Goal: Task Accomplishment & Management: Manage account settings

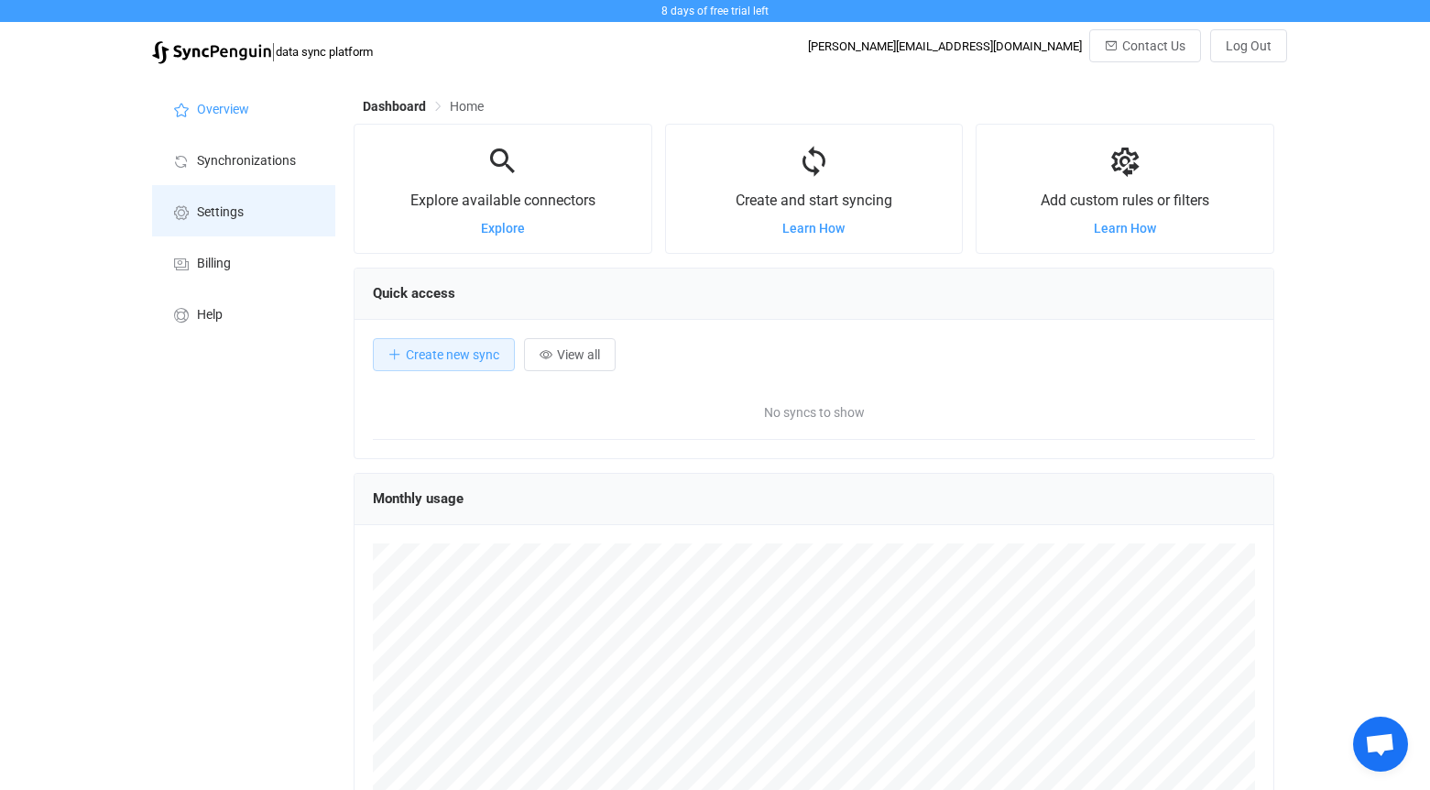
click at [217, 216] on span "Settings" at bounding box center [220, 212] width 47 height 15
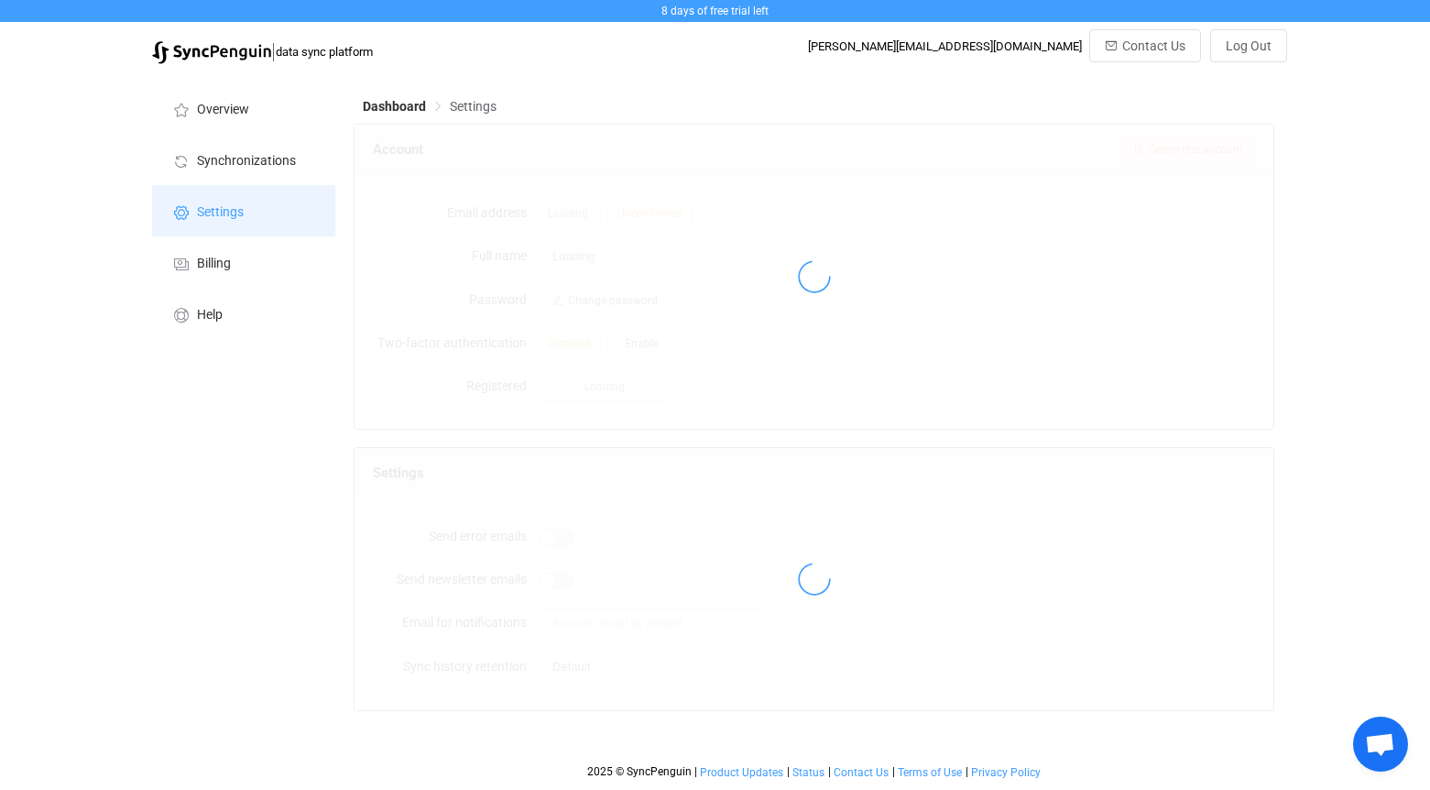
type input "Johnny Alexander"
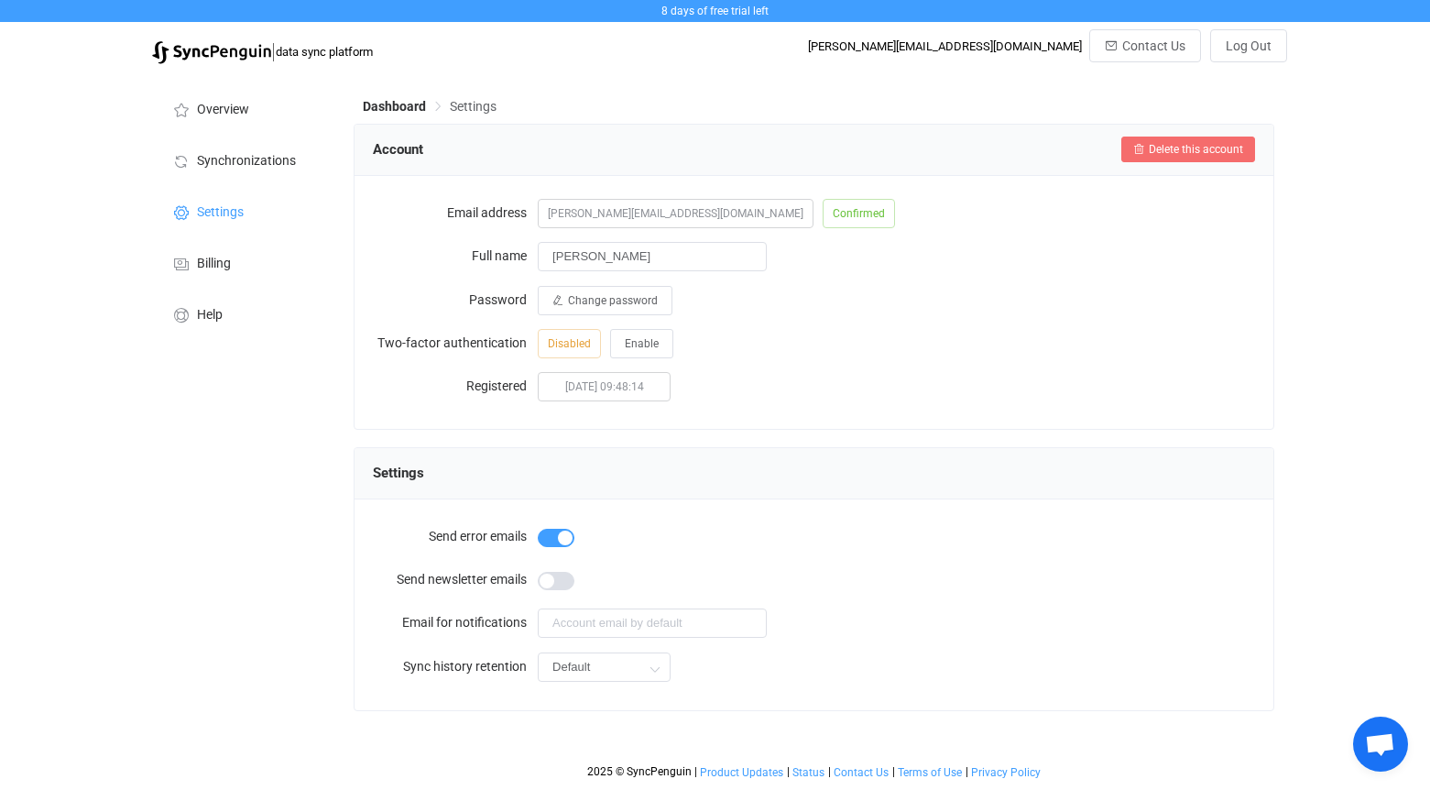
click at [1165, 156] on span "Delete this account" at bounding box center [1196, 149] width 94 height 13
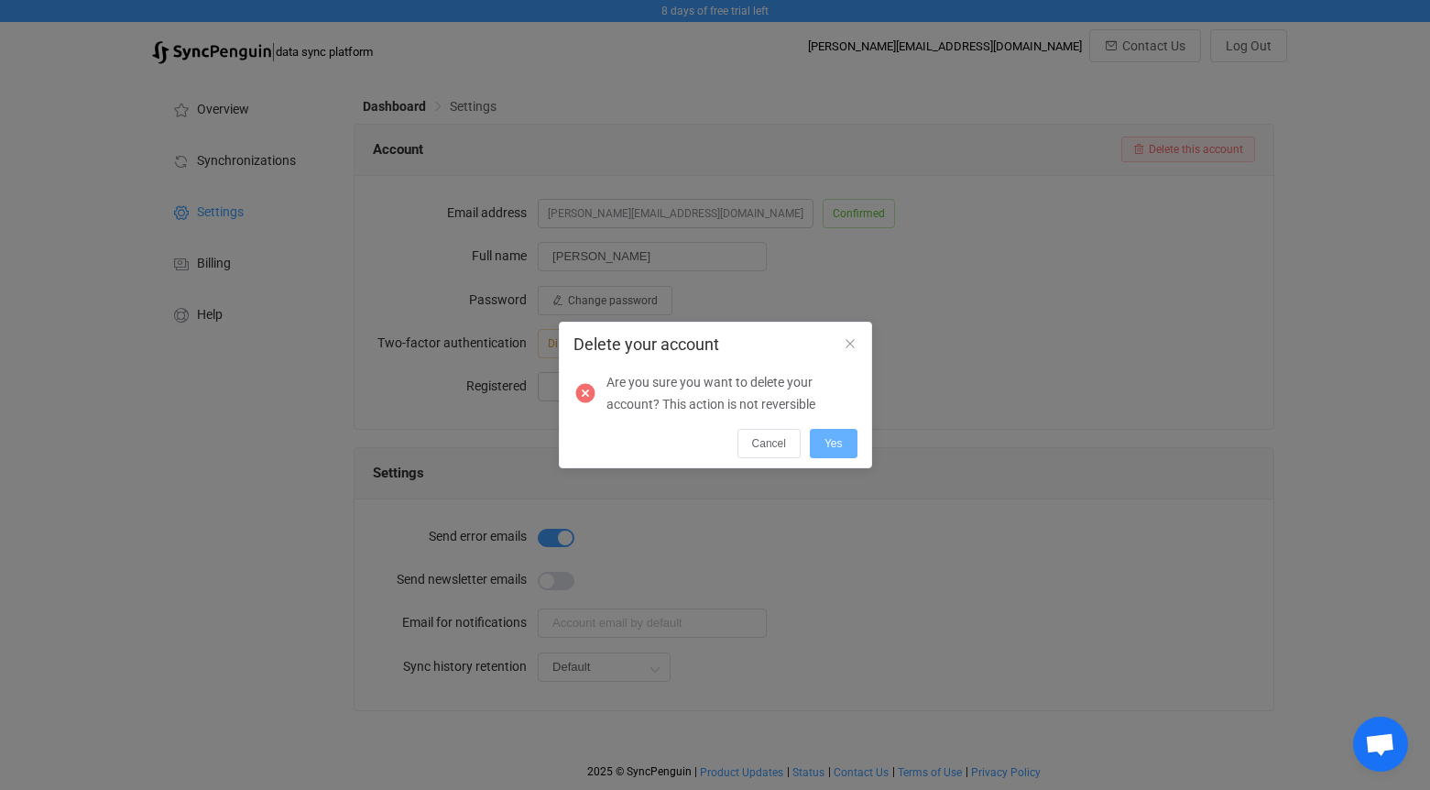
click at [843, 446] on button "Yes" at bounding box center [834, 443] width 48 height 29
